Goal: Check status

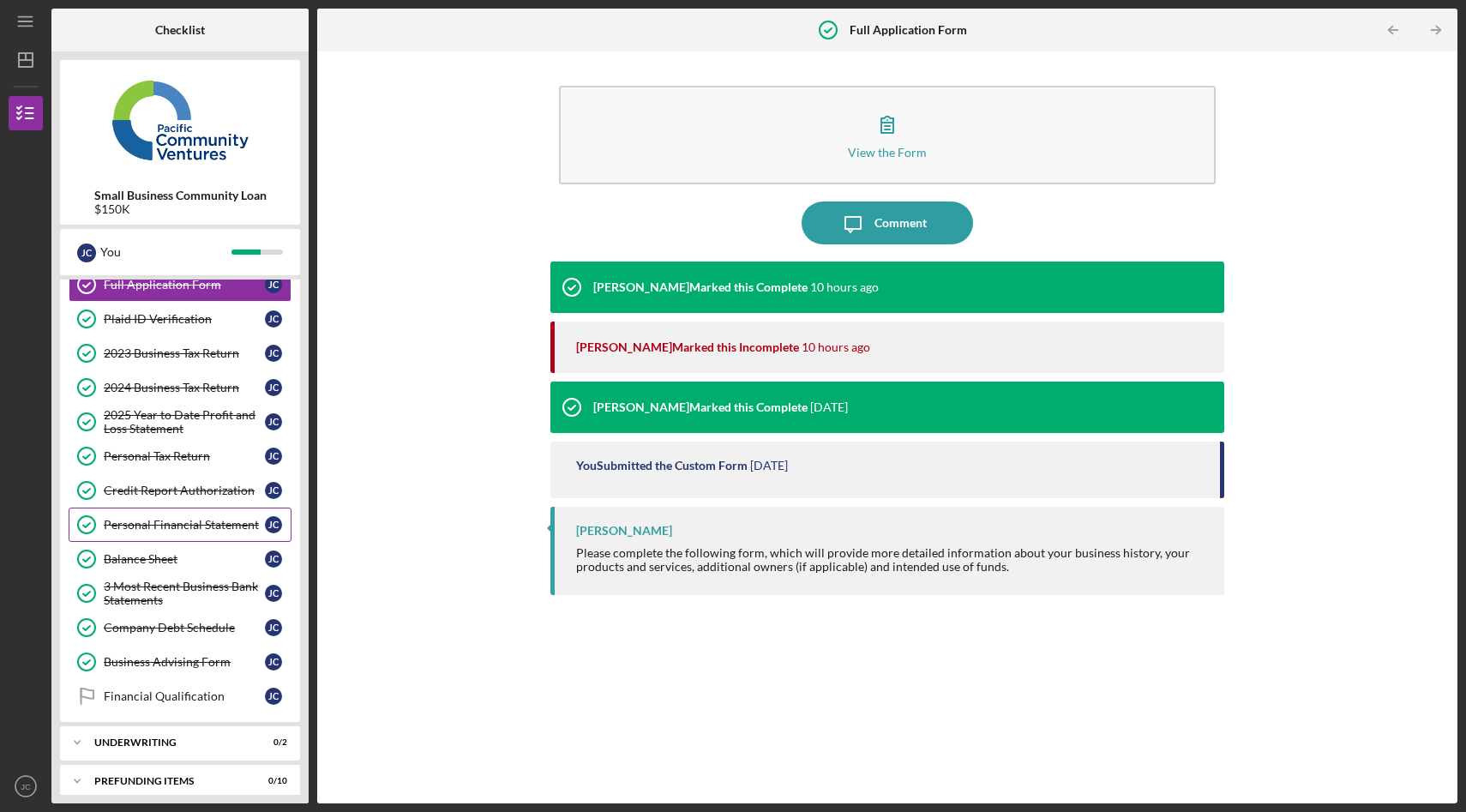
scroll to position [98, 0]
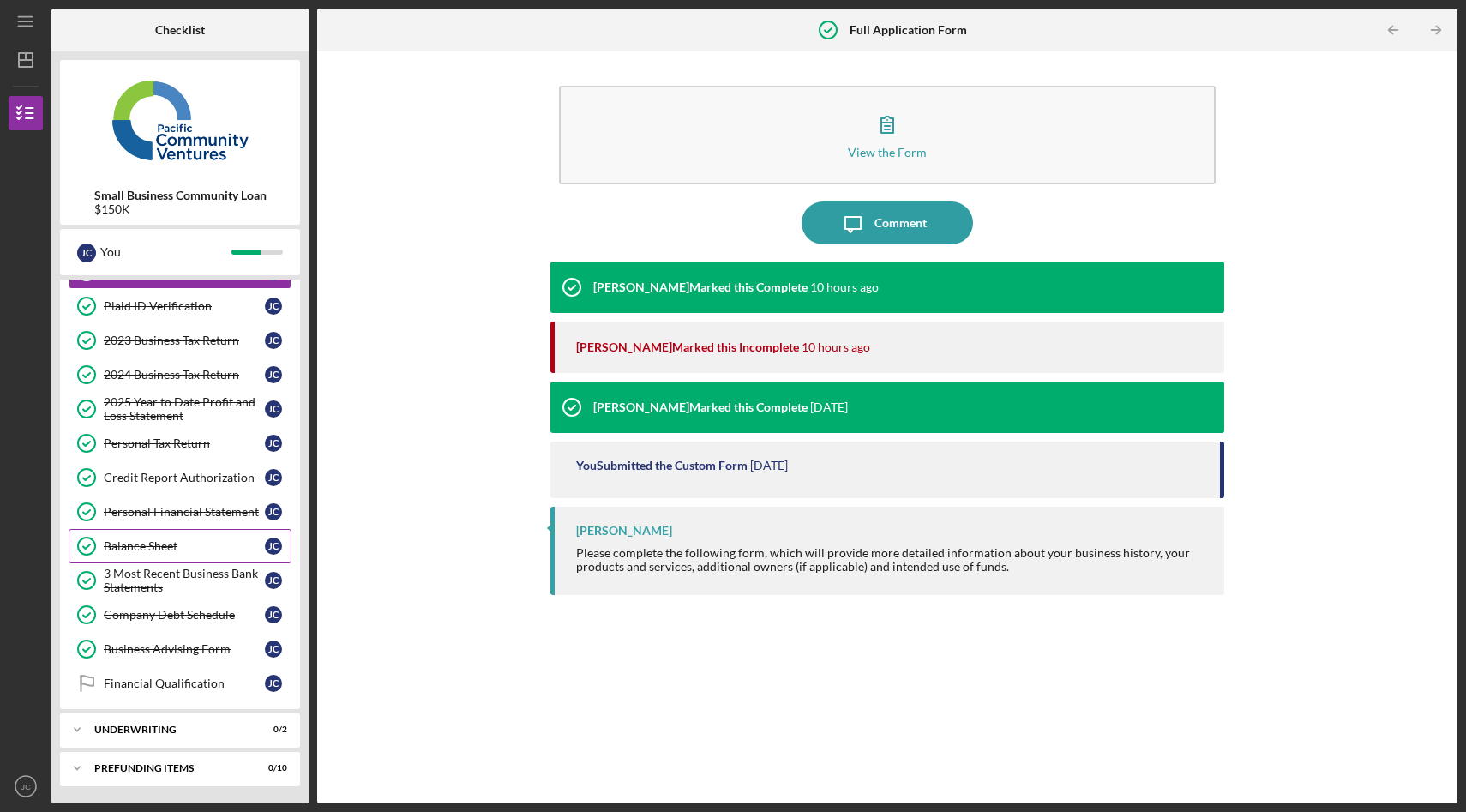
click at [155, 544] on div "Balance Sheet" at bounding box center [185, 546] width 161 height 14
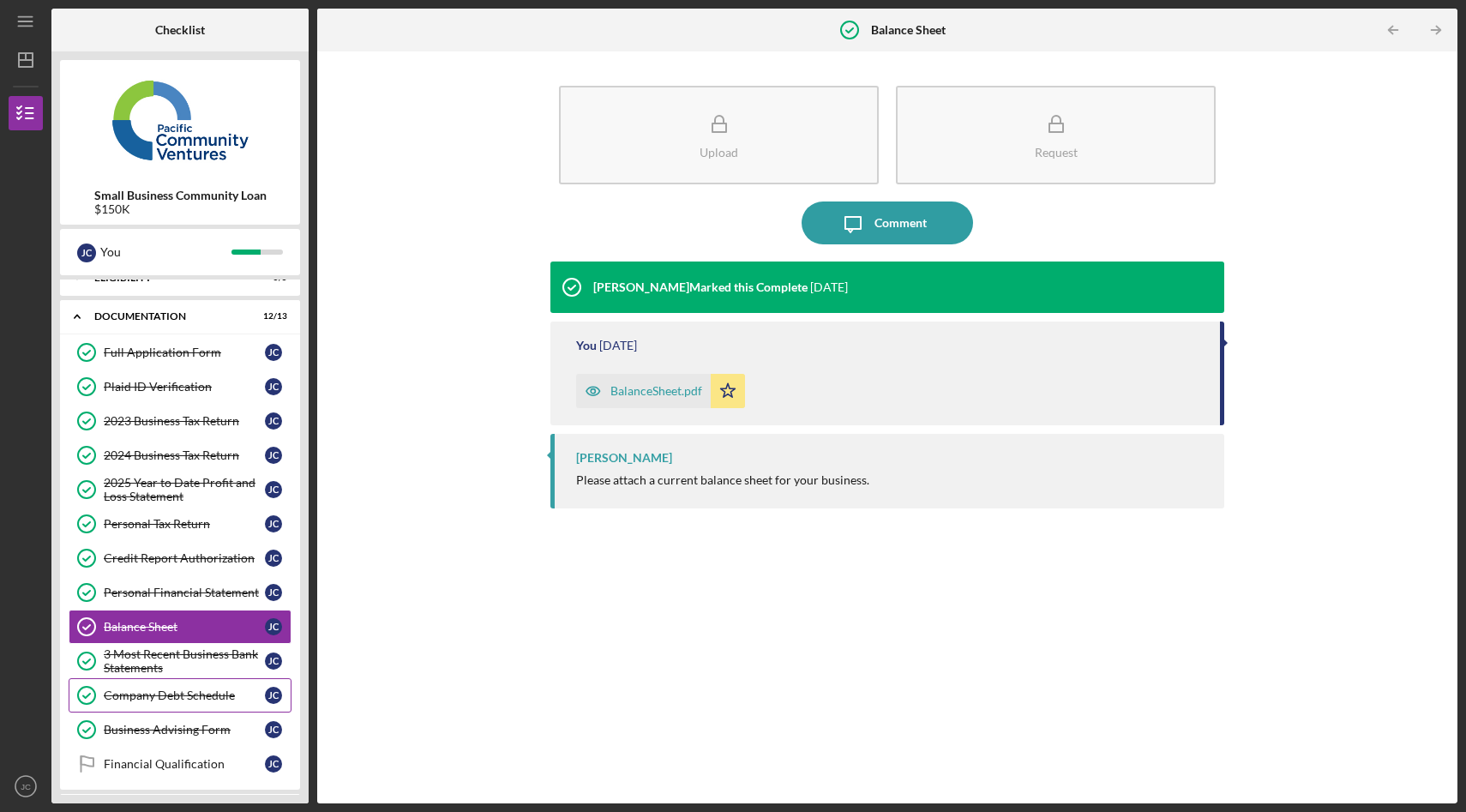
scroll to position [19, 0]
click at [175, 759] on div "Financial Qualification" at bounding box center [185, 761] width 161 height 14
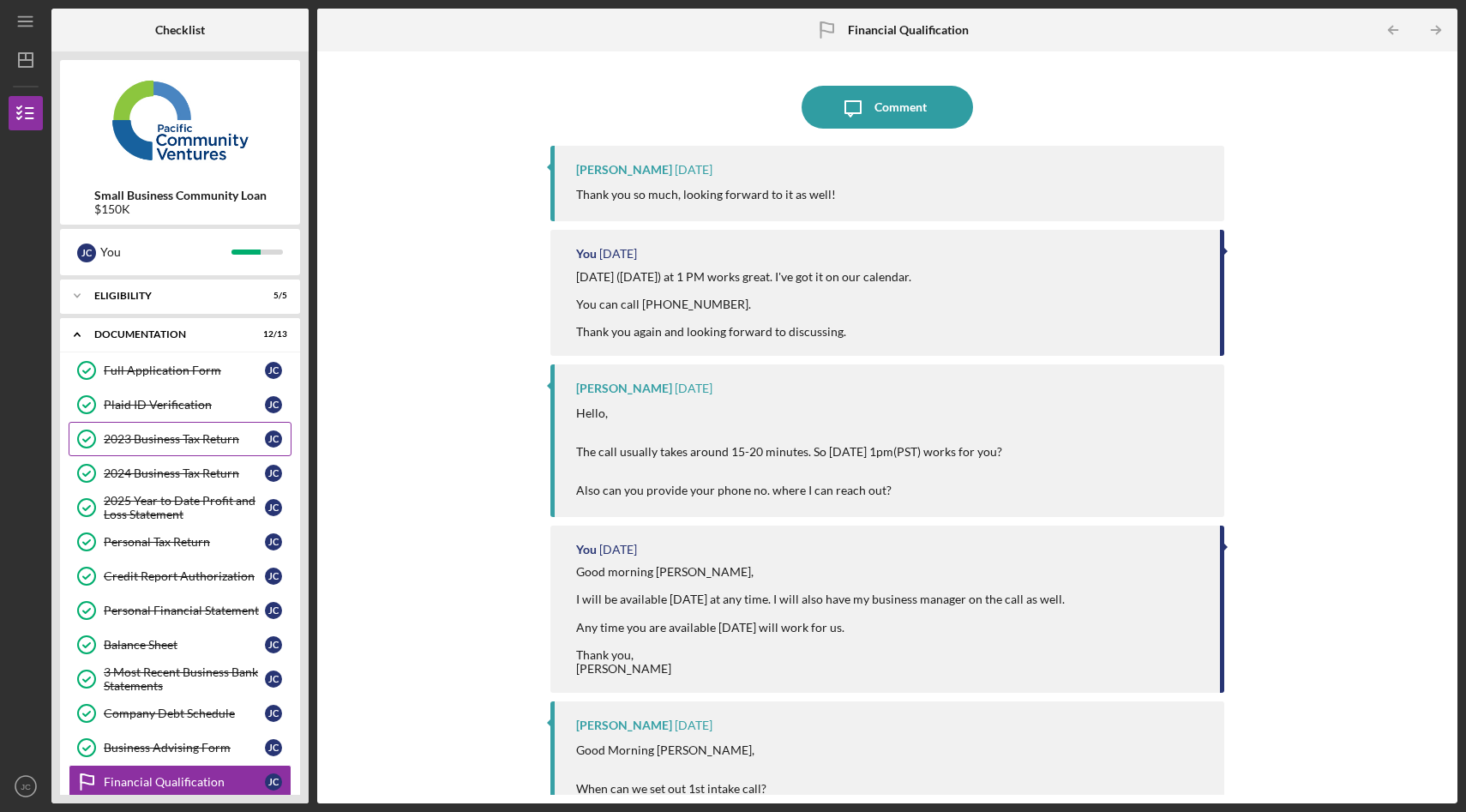
click at [220, 437] on div "2023 Business Tax Return" at bounding box center [185, 439] width 161 height 14
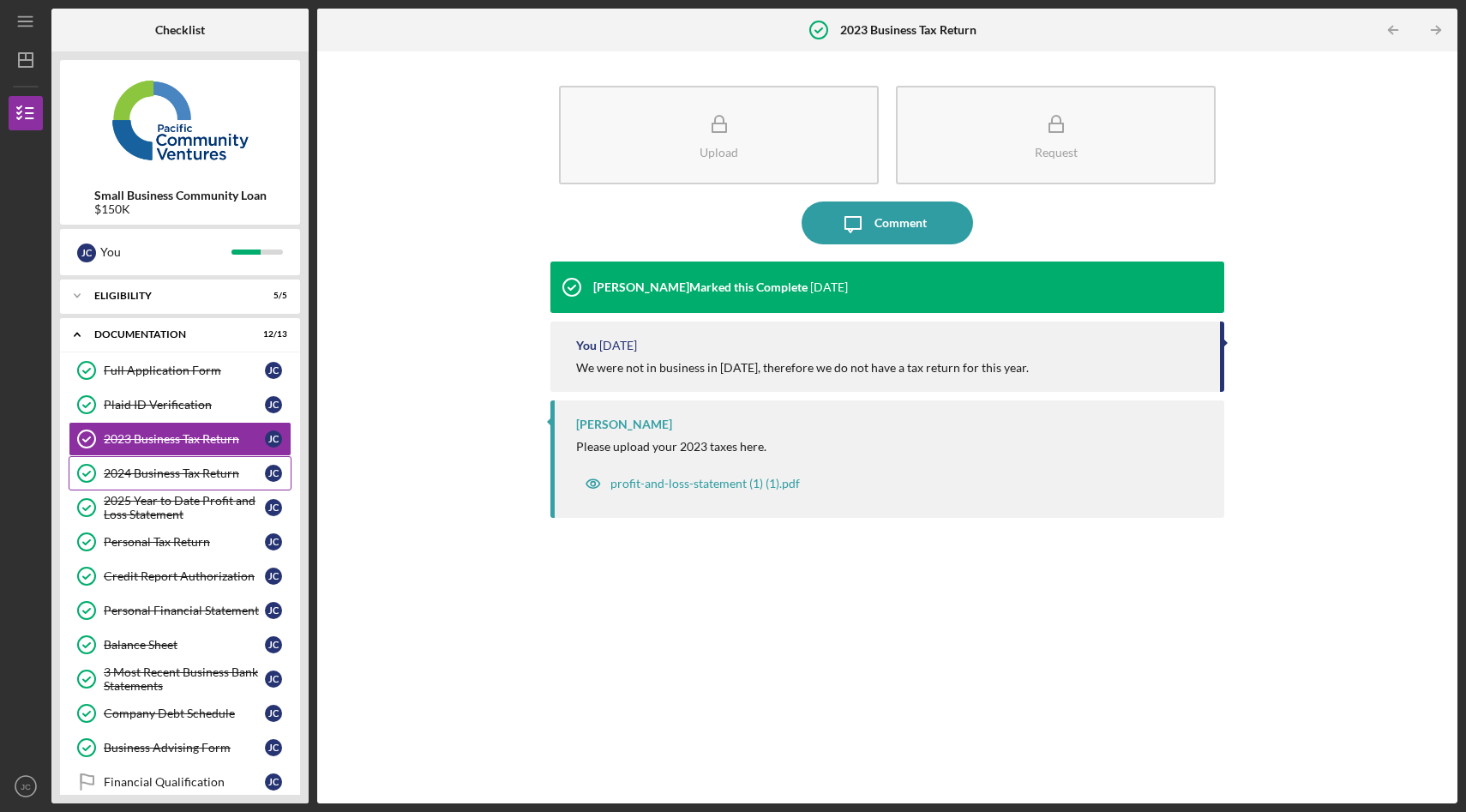
click at [203, 475] on div "2024 Business Tax Return" at bounding box center [185, 473] width 161 height 14
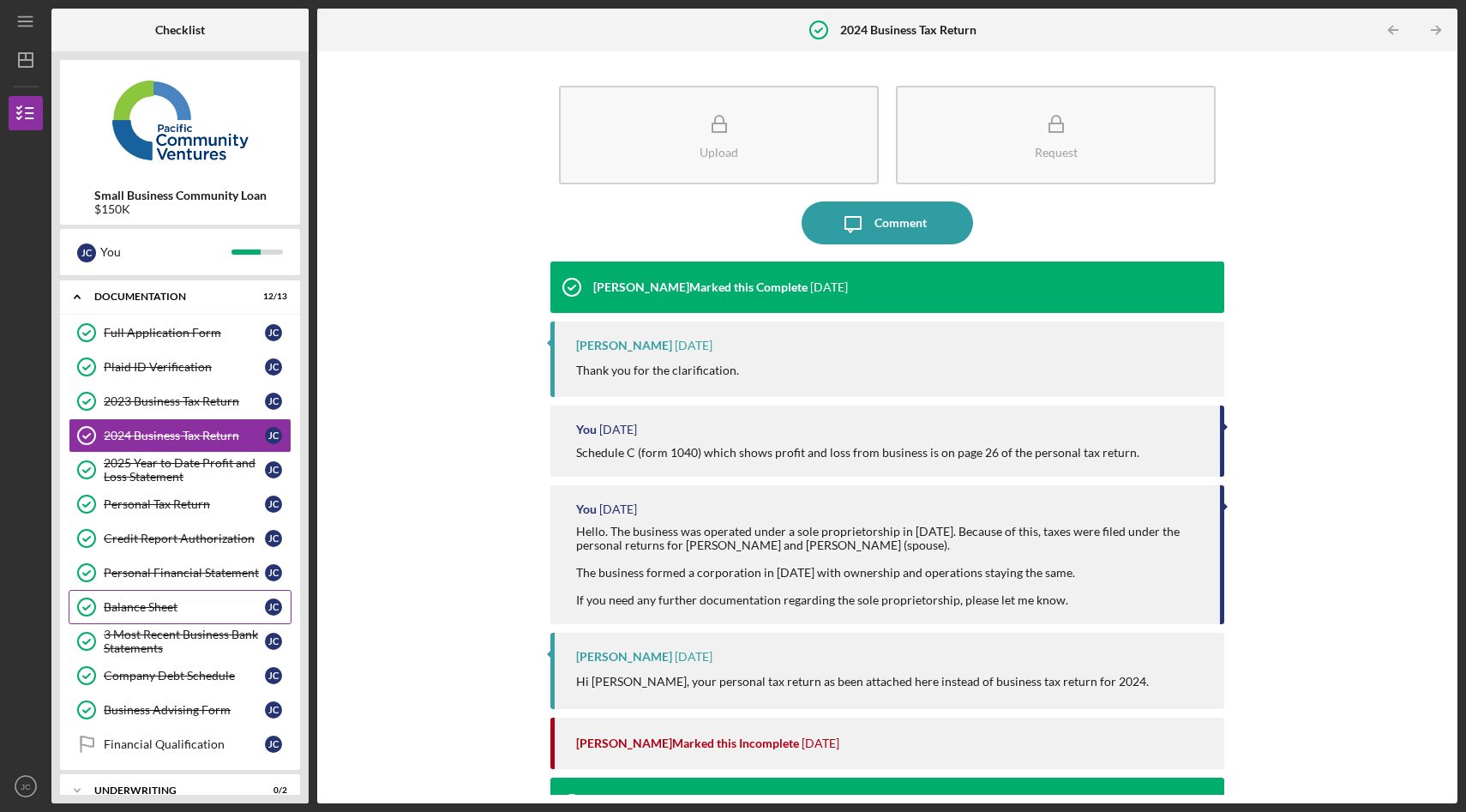
scroll to position [98, 0]
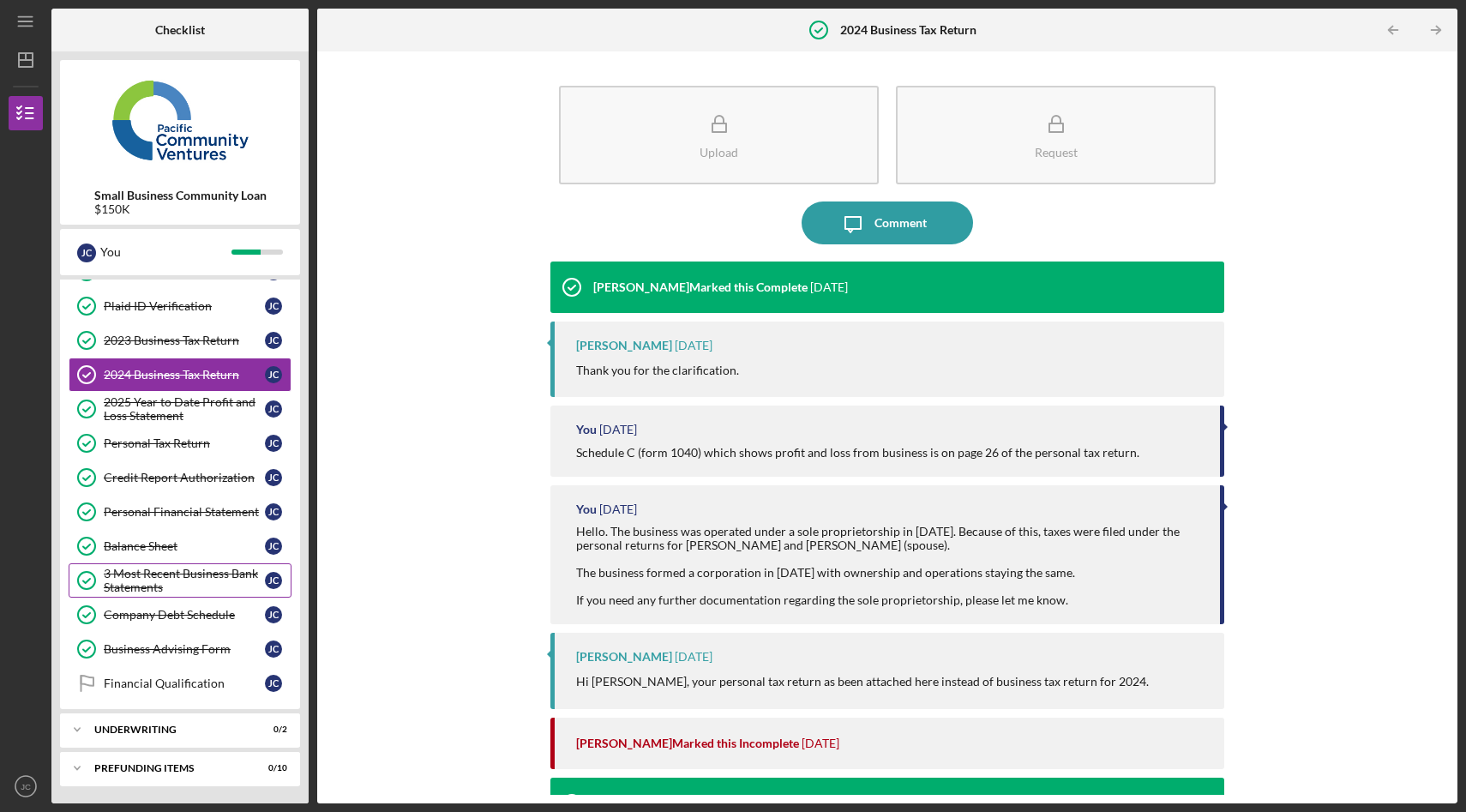
click at [178, 590] on div "3 Most Recent Business Bank Statements" at bounding box center [185, 580] width 161 height 27
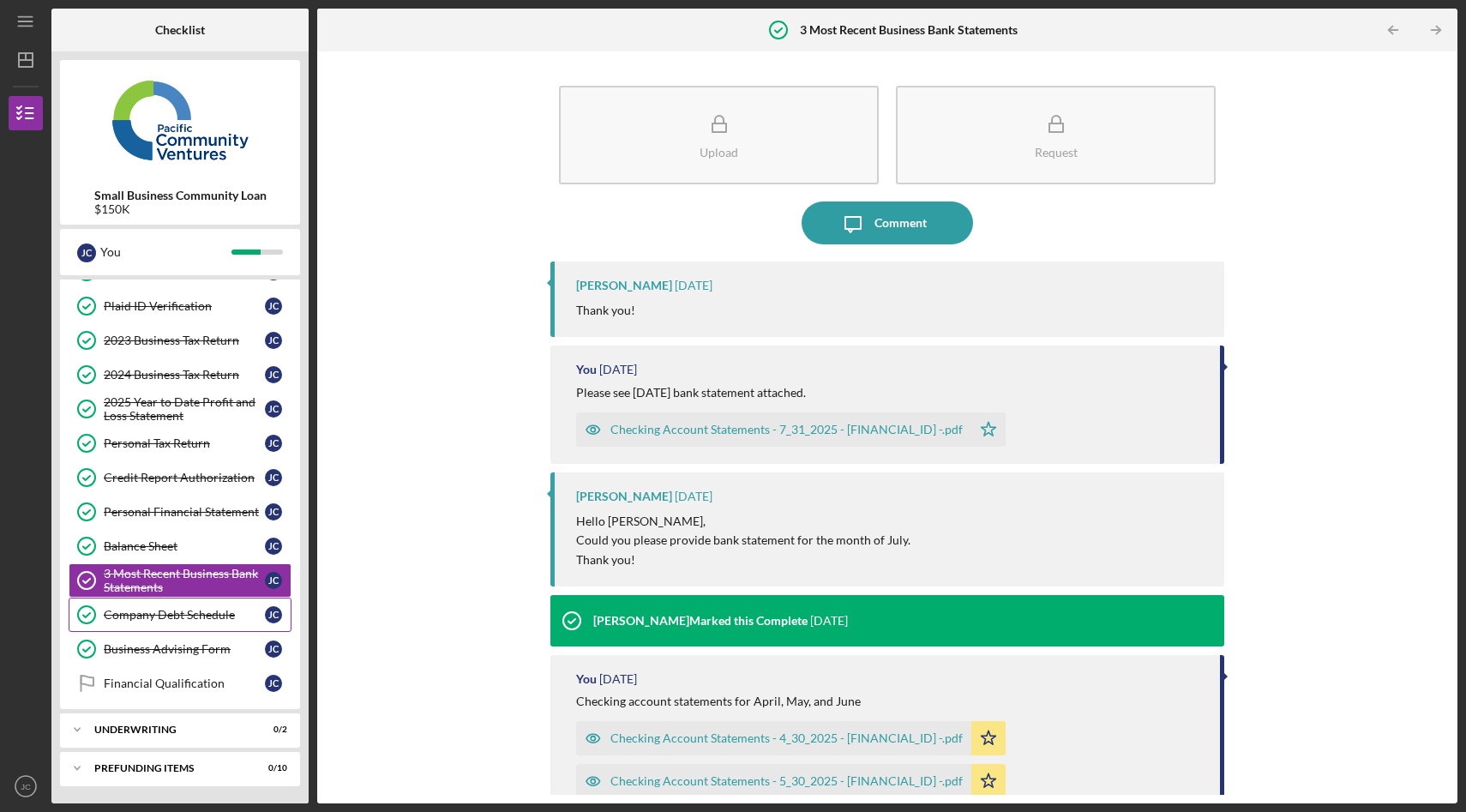
click at [197, 619] on div "Company Debt Schedule" at bounding box center [185, 615] width 161 height 14
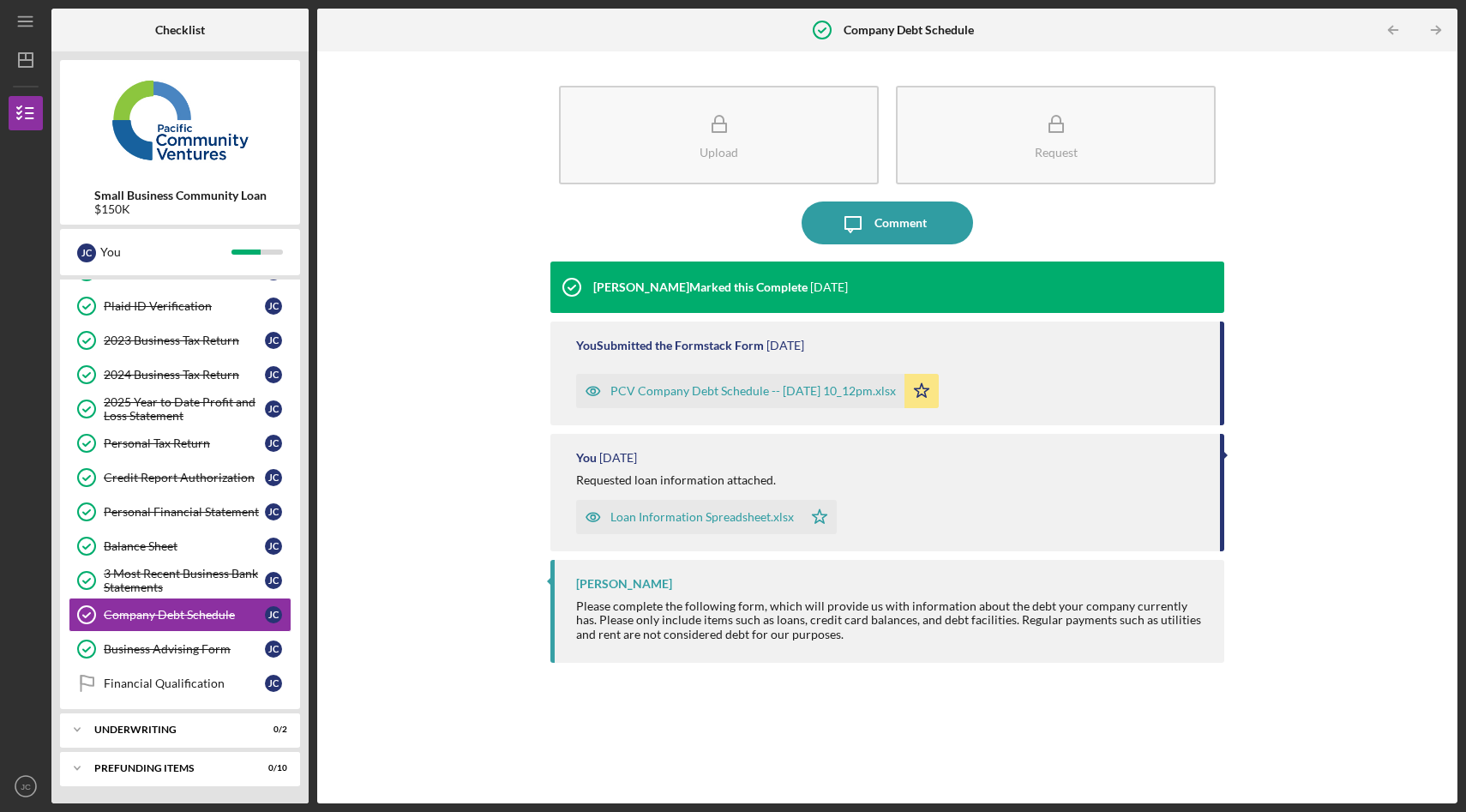
click at [681, 391] on div "PCV Company Debt Schedule -- [DATE] 10_12pm.xlsx" at bounding box center [752, 391] width 285 height 14
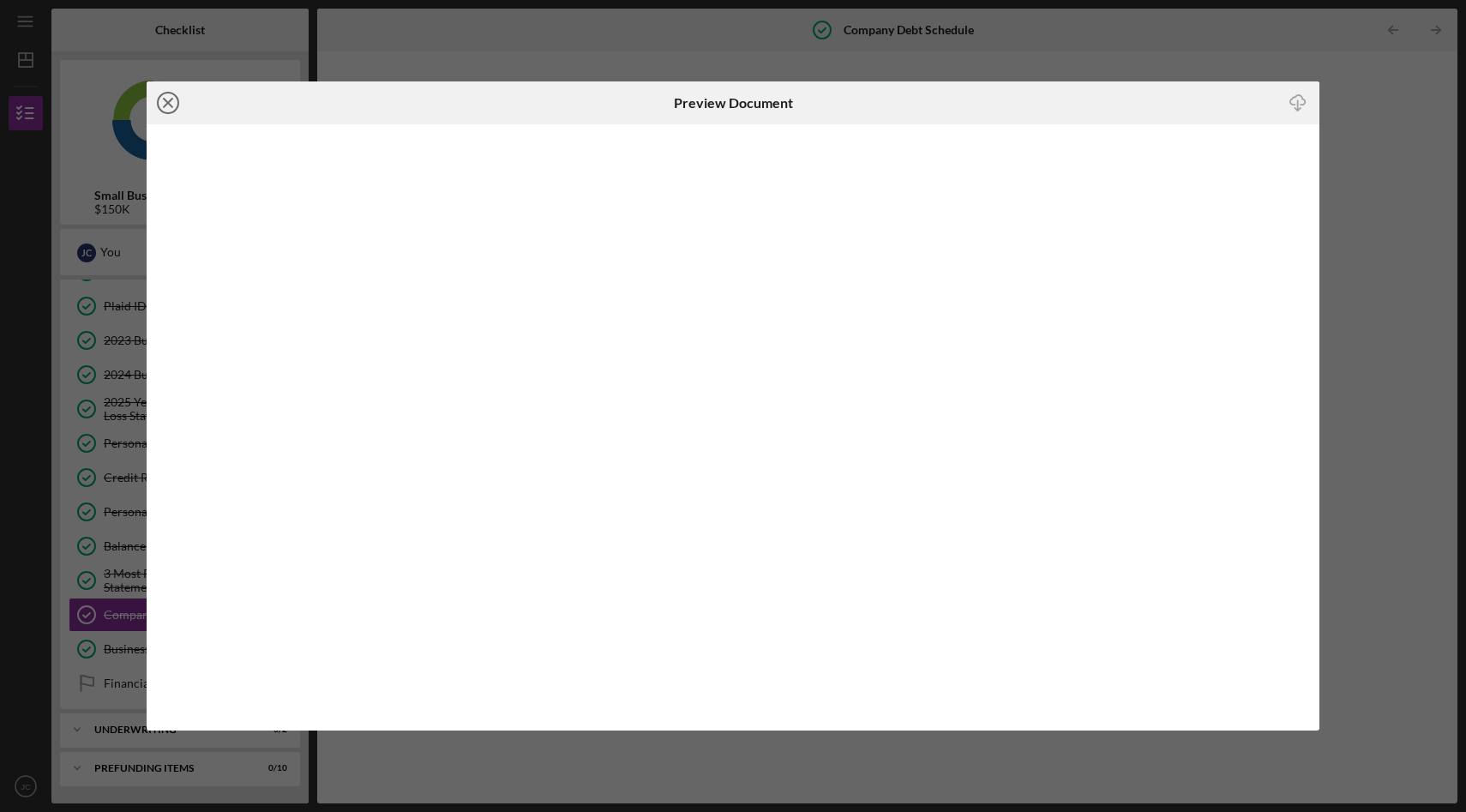
click at [168, 102] on line at bounding box center [167, 102] width 9 height 9
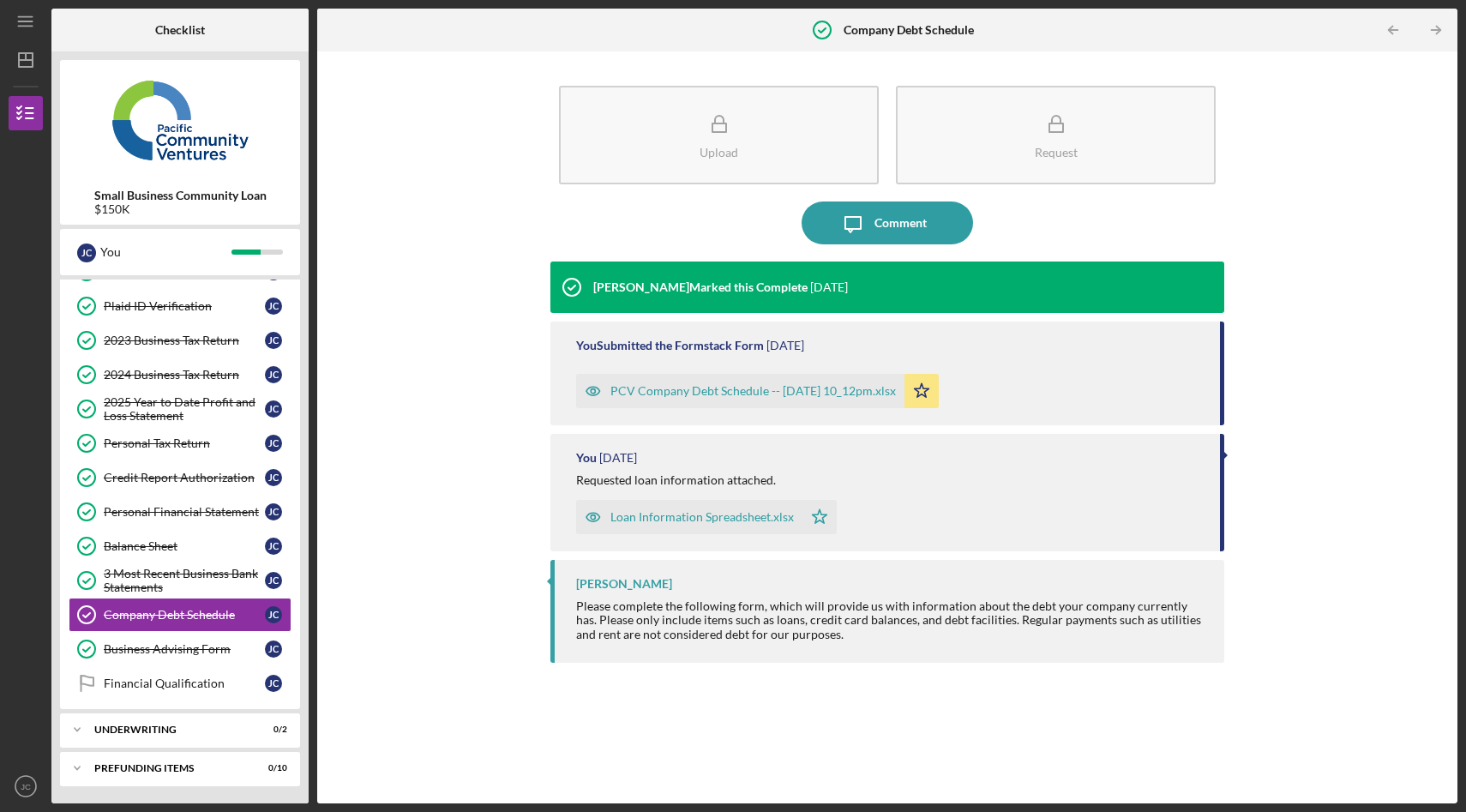
click at [444, 247] on div "Upload Request Icon/Message Comment [PERSON_NAME] Marked this Complete [DATE] Y…" at bounding box center [887, 427] width 1123 height 734
